Goal: Information Seeking & Learning: Learn about a topic

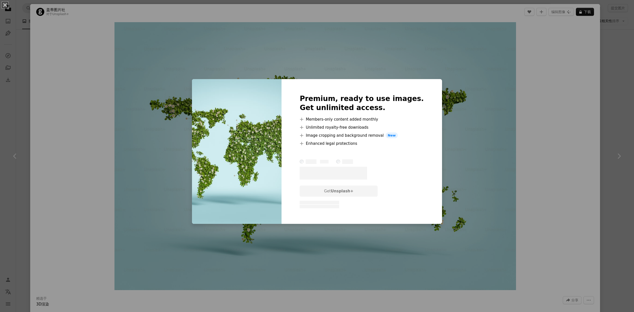
scroll to position [114, 0]
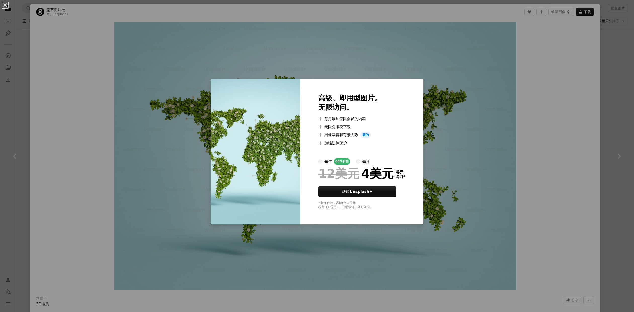
click at [528, 91] on div "An X shape 高级、即用型图片。 无限访问。 A plus sign 每月添加仅限会员的内容 A plus sign 无限免版税下载 A plus s…" at bounding box center [317, 156] width 634 height 312
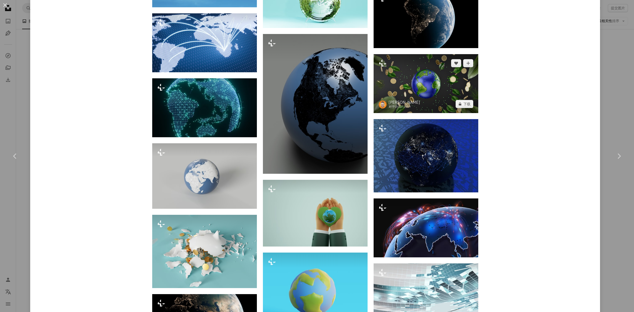
scroll to position [680, 0]
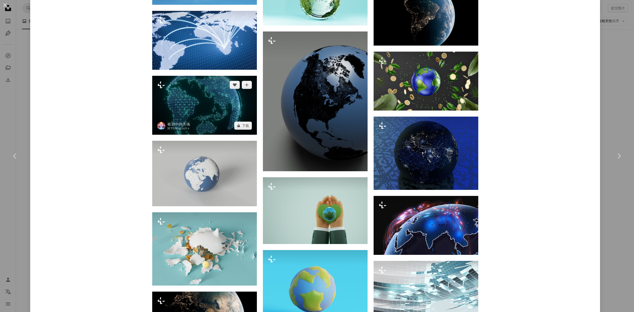
click at [229, 105] on img at bounding box center [204, 105] width 105 height 59
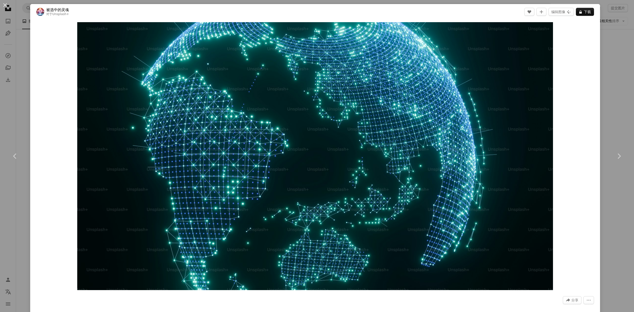
click at [622, 74] on div "An X shape Chevron left Chevron right 被选中的灵魂 对于 Unsplash+ A heart A plus sign 编…" at bounding box center [317, 156] width 634 height 312
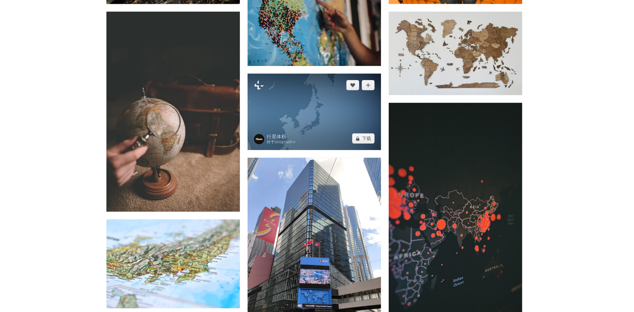
scroll to position [464, 0]
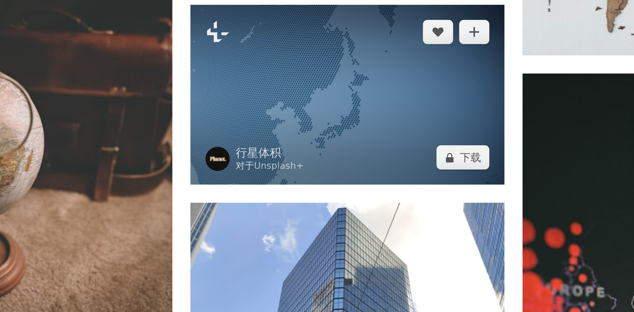
click at [337, 157] on img at bounding box center [325, 154] width 105 height 60
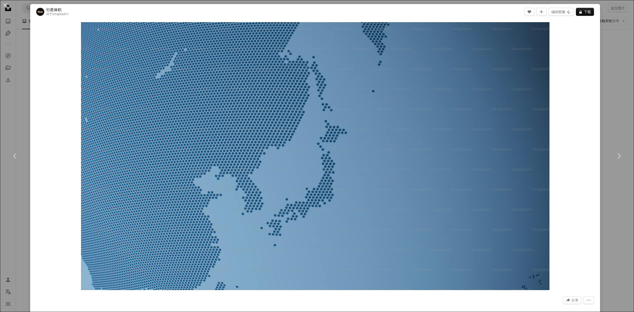
click at [619, 79] on div "An X shape Chevron left Chevron right 行星体积 对于 Unsplash+ A heart A plus sign 编辑图…" at bounding box center [317, 156] width 634 height 312
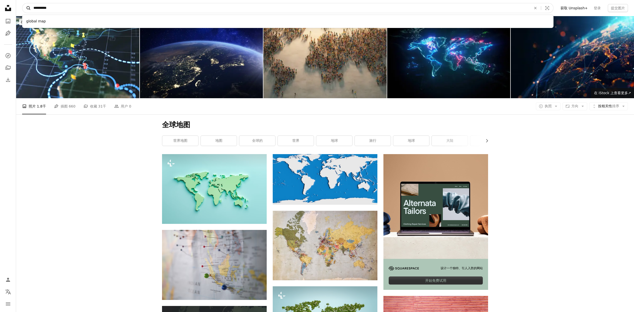
drag, startPoint x: 45, startPoint y: 8, endPoint x: 24, endPoint y: 8, distance: 20.9
click at [24, 8] on form "**********" at bounding box center [287, 8] width 531 height 10
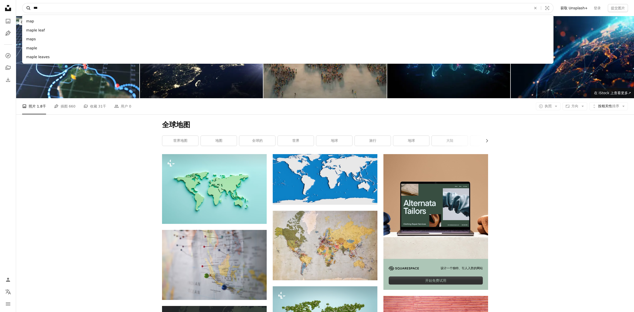
type input "***"
click at [22, 3] on button "A magnifying glass" at bounding box center [26, 8] width 9 height 10
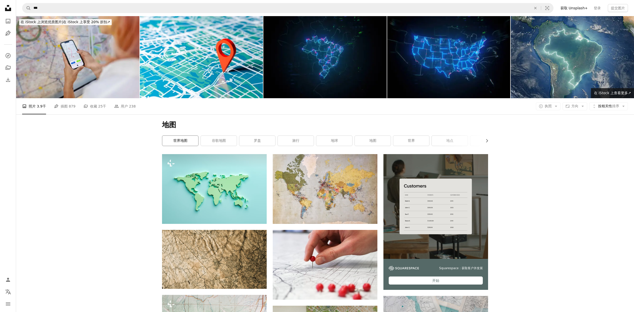
click at [186, 142] on font "世界地图" at bounding box center [180, 140] width 14 height 4
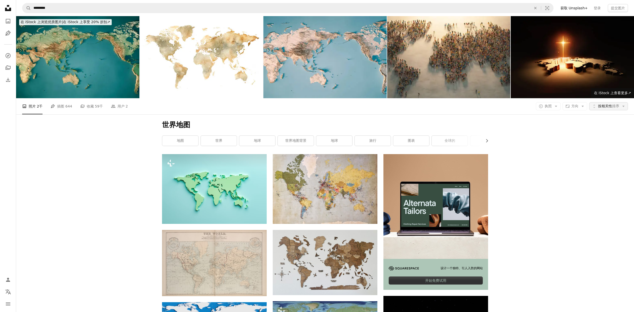
click at [622, 105] on icon "Arrow down" at bounding box center [623, 106] width 5 height 5
click at [556, 107] on icon "Arrow down" at bounding box center [555, 106] width 5 height 5
click at [556, 137] on font "Unsplash+" at bounding box center [556, 137] width 19 height 4
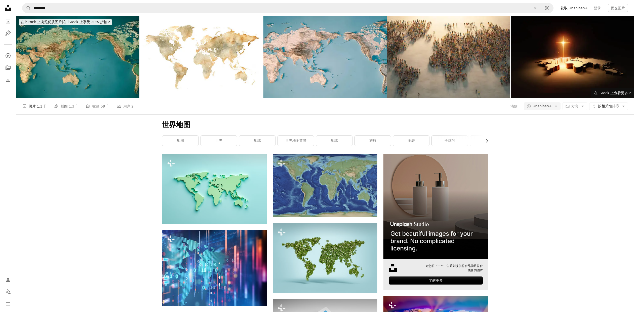
click at [437, 189] on img at bounding box center [435, 206] width 105 height 105
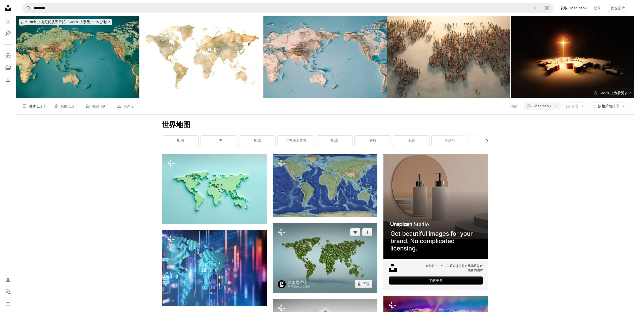
click at [358, 254] on img at bounding box center [325, 258] width 105 height 70
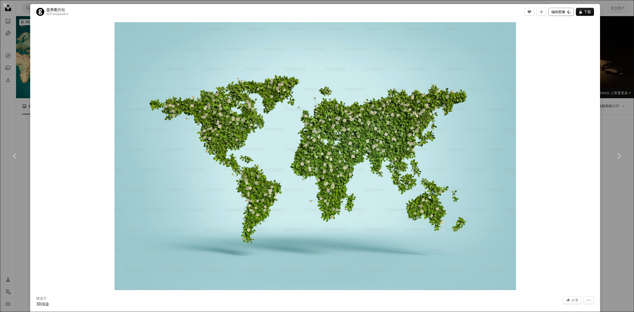
click at [565, 15] on font "编辑图像" at bounding box center [558, 12] width 14 height 8
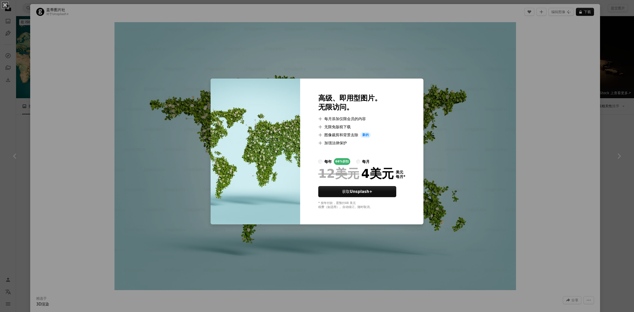
click at [614, 178] on div "An X shape 高级、即用型图片。 无限访问。 A plus sign 每月添加仅限会员的内容 A plus sign 无限免版税下载 A plus s…" at bounding box center [317, 156] width 634 height 312
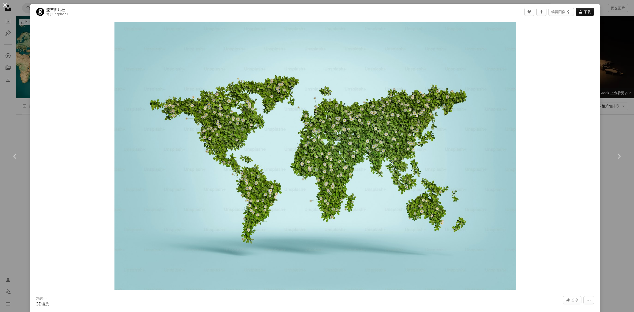
click at [611, 200] on div "An X shape Chevron left Chevron right 盖蒂图片社 对于 Unsplash+ A heart A plus sign 编辑…" at bounding box center [317, 156] width 634 height 312
